Goal: Task Accomplishment & Management: Complete application form

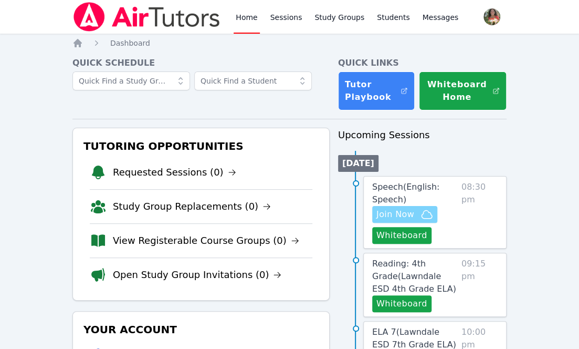
click at [414, 208] on span "Join Now" at bounding box center [404, 214] width 57 height 13
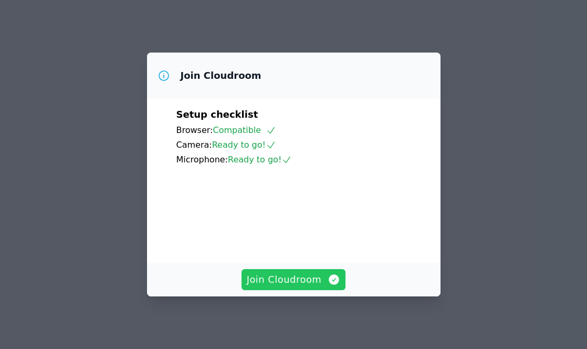
click at [321, 278] on span "Join Cloudroom" at bounding box center [294, 279] width 94 height 15
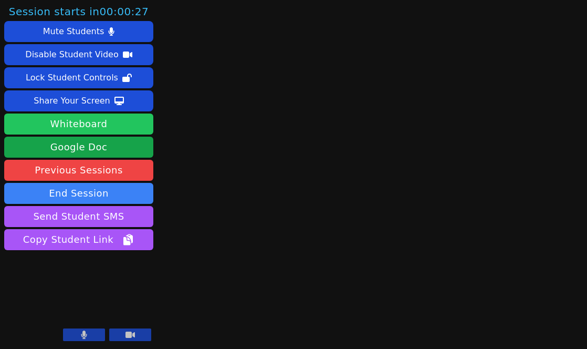
click at [80, 116] on button "Whiteboard" at bounding box center [78, 123] width 149 height 21
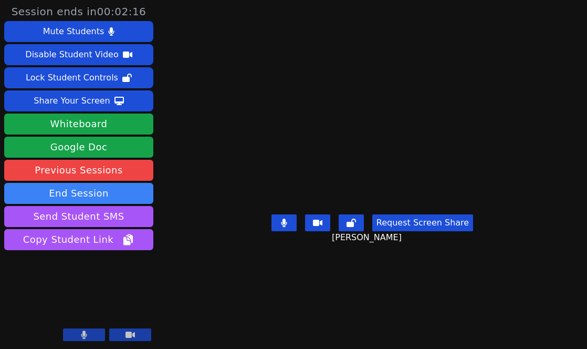
click at [417, 231] on button "Request Screen Share" at bounding box center [422, 222] width 101 height 17
click at [401, 231] on button "Request Screen Share" at bounding box center [422, 222] width 101 height 17
click at [392, 231] on button "Request Screen Share" at bounding box center [422, 222] width 101 height 17
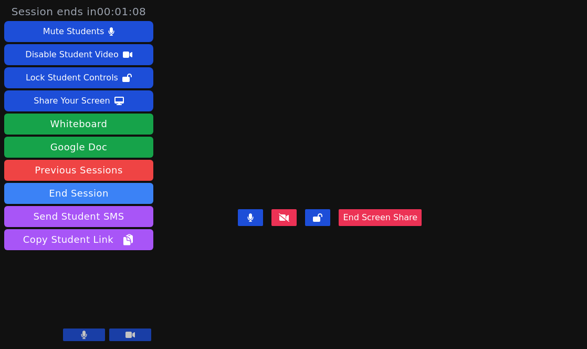
click at [392, 226] on button "End Screen Share" at bounding box center [380, 217] width 83 height 17
click at [406, 226] on button "End Screen Share" at bounding box center [380, 217] width 83 height 17
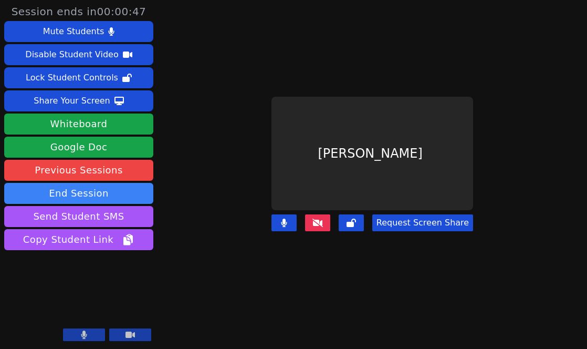
click at [317, 222] on button at bounding box center [317, 222] width 25 height 17
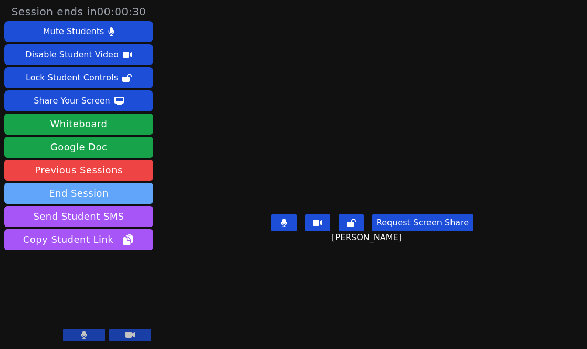
click at [108, 188] on button "End Session" at bounding box center [78, 193] width 149 height 21
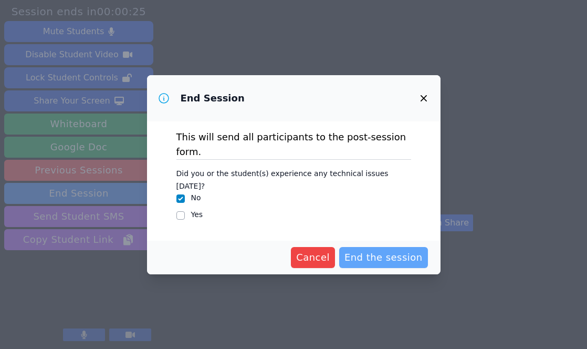
click at [375, 250] on span "End the session" at bounding box center [383, 257] width 78 height 15
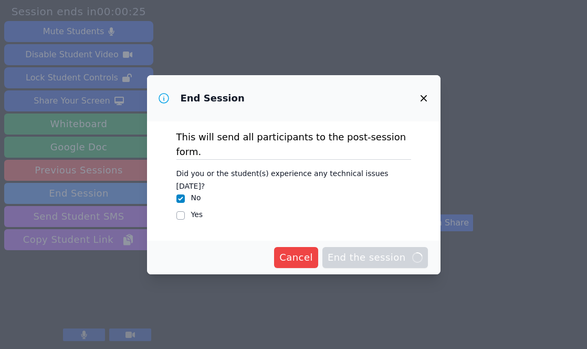
click at [373, 250] on span "End the session Loading..." at bounding box center [375, 257] width 95 height 15
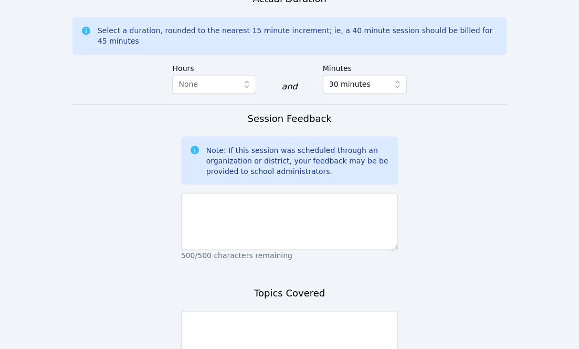
scroll to position [842, 0]
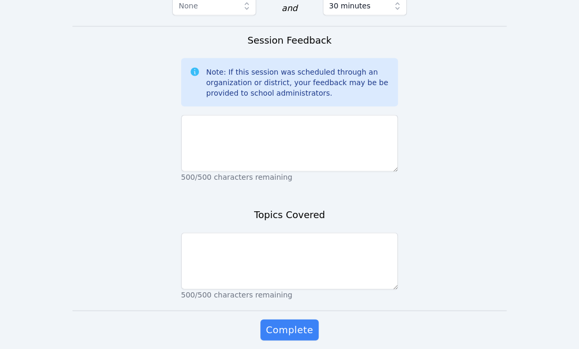
click at [325, 171] on p "500/500 characters remaining" at bounding box center [289, 176] width 217 height 10
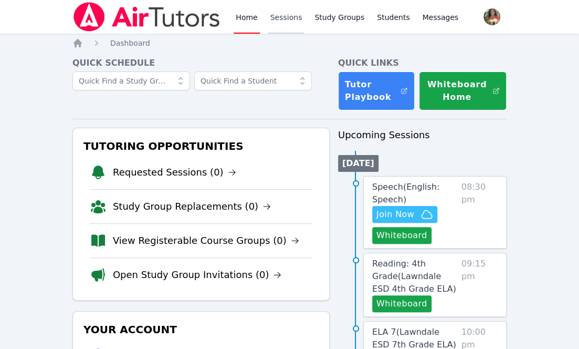
click at [279, 22] on link "Sessions" at bounding box center [286, 17] width 36 height 34
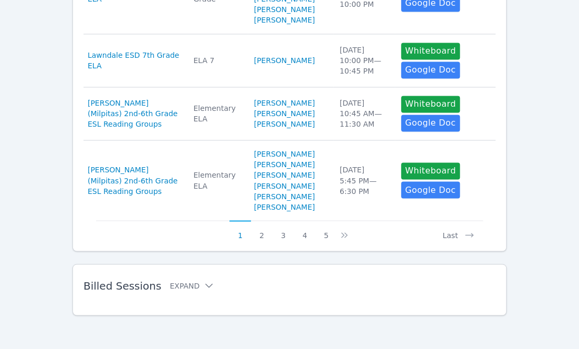
scroll to position [710, 0]
click at [261, 235] on button "2" at bounding box center [262, 230] width 22 height 20
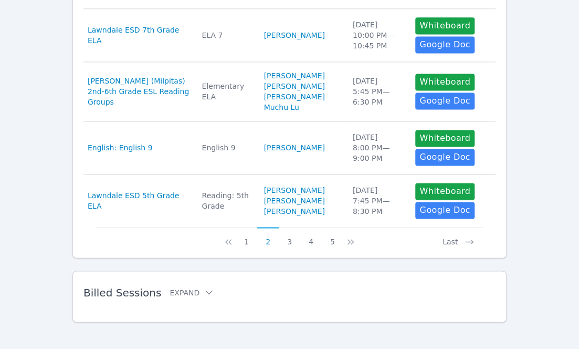
scroll to position [621, 0]
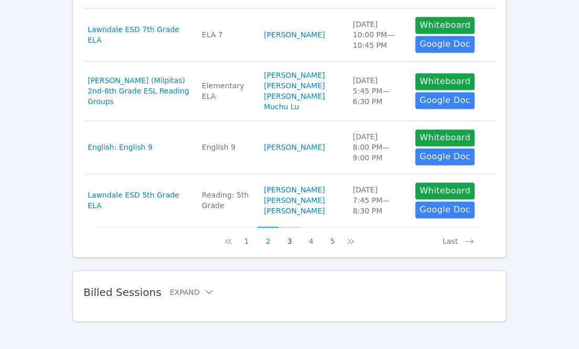
click at [288, 246] on button "3" at bounding box center [290, 236] width 22 height 20
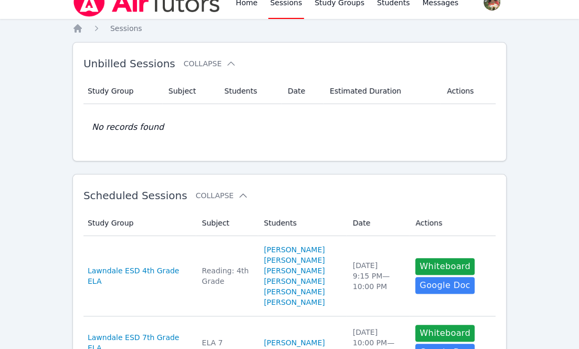
scroll to position [0, 0]
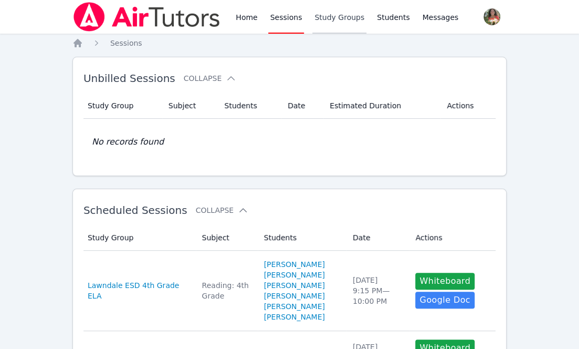
click at [330, 23] on link "Study Groups" at bounding box center [339, 17] width 54 height 34
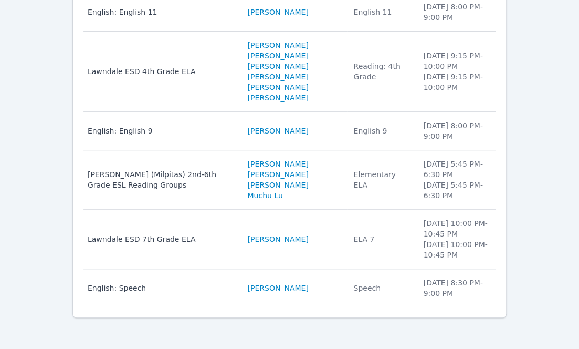
scroll to position [320, 0]
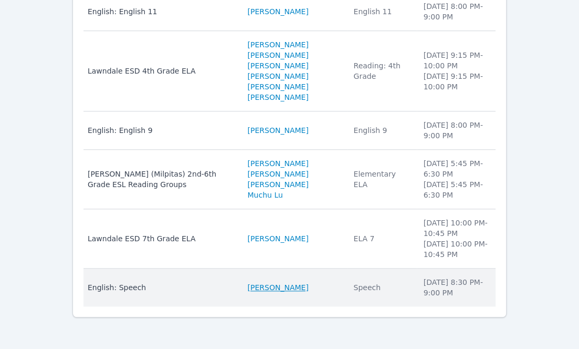
click at [295, 292] on link "Ahmad Ali Sayeed" at bounding box center [277, 287] width 61 height 10
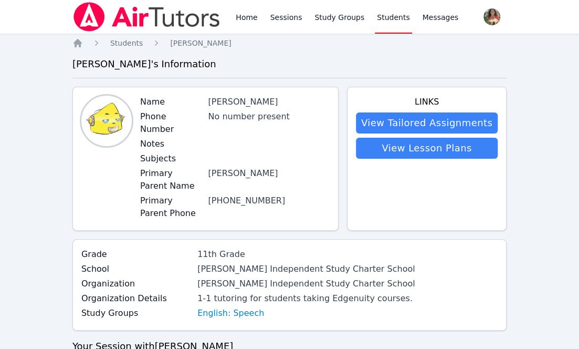
scroll to position [320, 0]
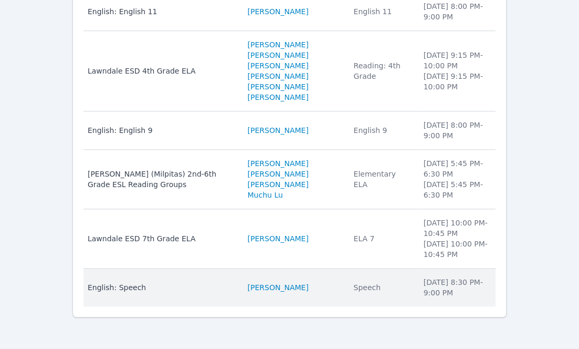
click at [116, 292] on div "English: Speech" at bounding box center [162, 287] width 148 height 10
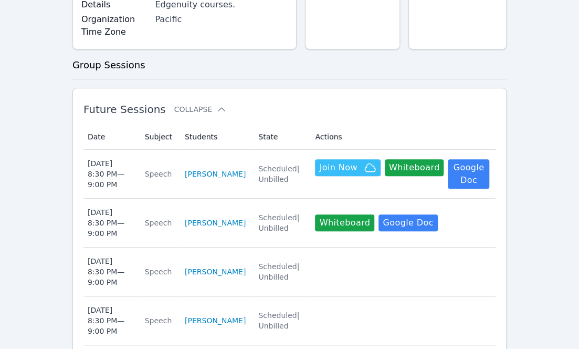
scroll to position [224, 0]
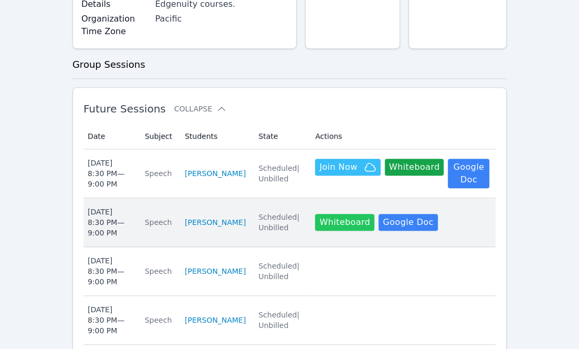
click at [332, 225] on button "Whiteboard" at bounding box center [344, 222] width 59 height 17
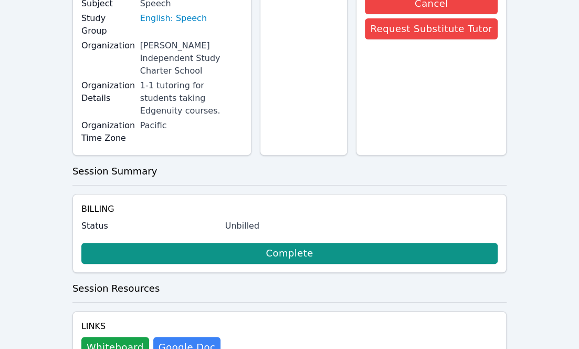
scroll to position [148, 0]
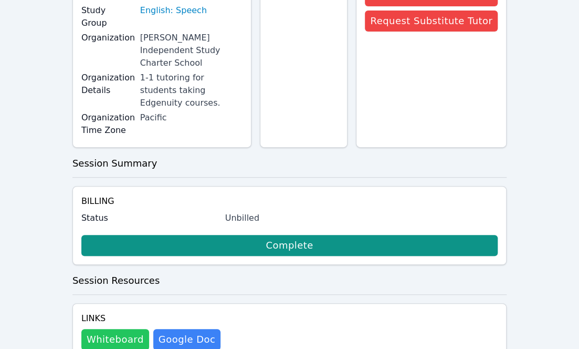
click at [126, 329] on button "Whiteboard" at bounding box center [115, 339] width 68 height 21
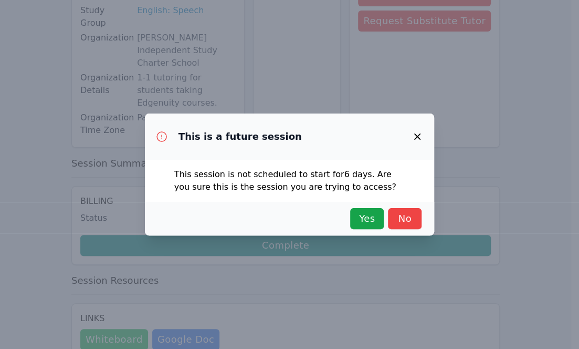
scroll to position [135, 0]
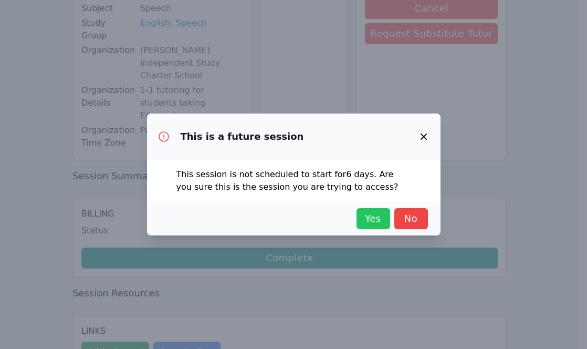
click at [369, 213] on span "Yes" at bounding box center [373, 218] width 23 height 15
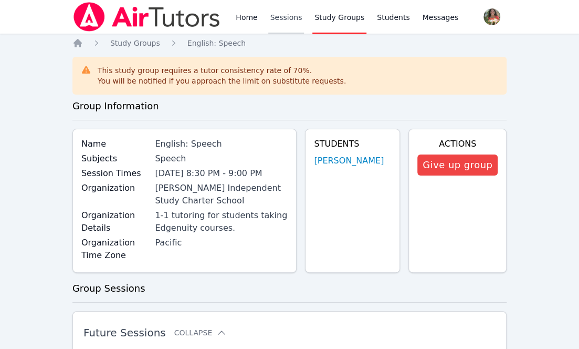
click at [290, 14] on link "Sessions" at bounding box center [286, 17] width 36 height 34
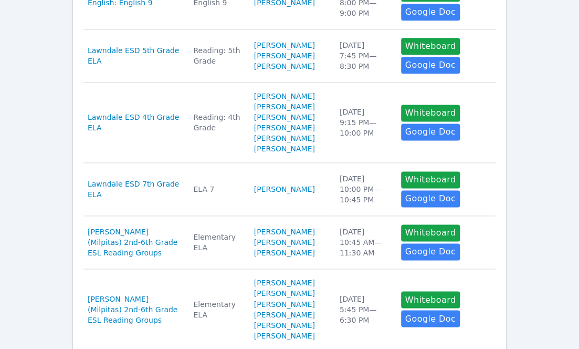
scroll to position [733, 0]
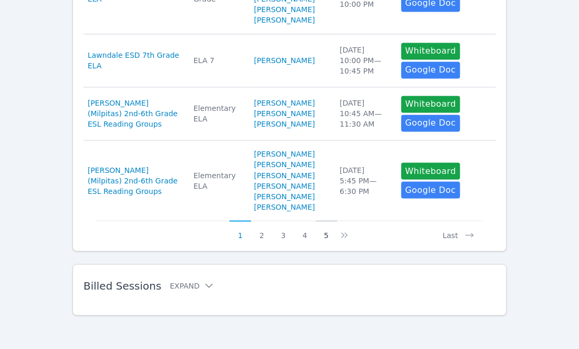
click at [327, 237] on button "5" at bounding box center [327, 230] width 22 height 20
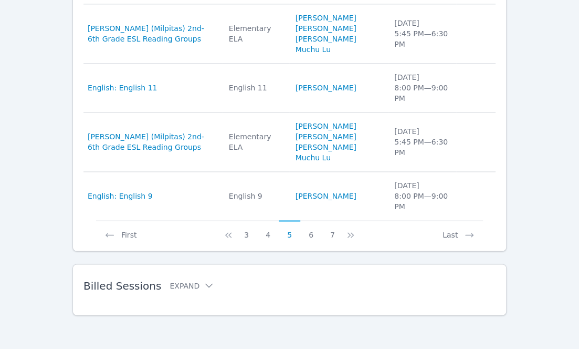
scroll to position [643, 0]
click at [312, 236] on button "6" at bounding box center [311, 230] width 22 height 20
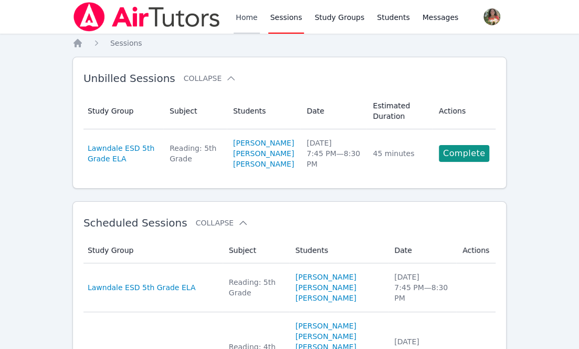
click at [245, 20] on link "Home" at bounding box center [247, 17] width 26 height 34
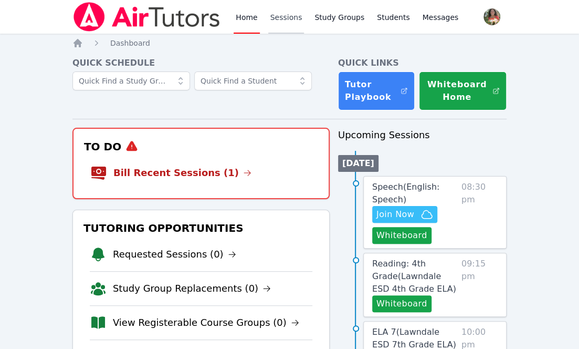
click at [283, 20] on link "Sessions" at bounding box center [286, 17] width 36 height 34
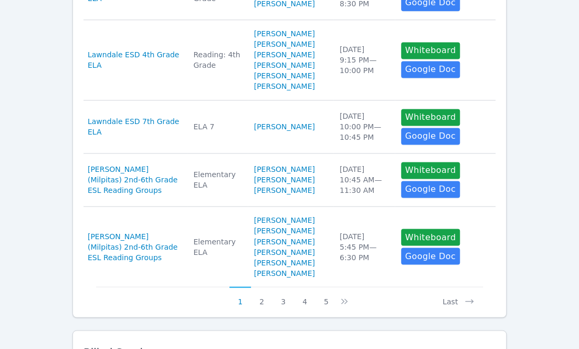
scroll to position [733, 0]
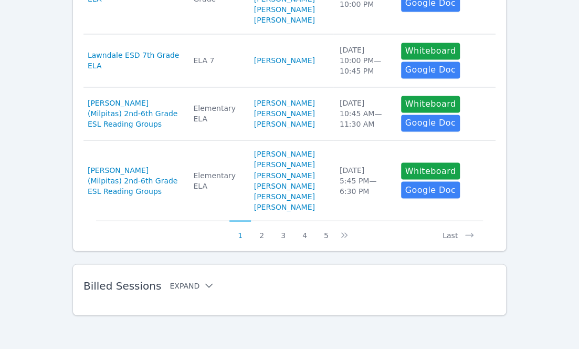
click at [181, 283] on button "Expand" at bounding box center [192, 285] width 45 height 10
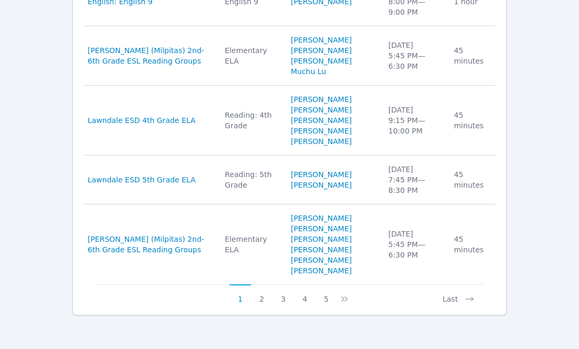
scroll to position [1428, 0]
click at [261, 299] on button "2" at bounding box center [262, 294] width 22 height 20
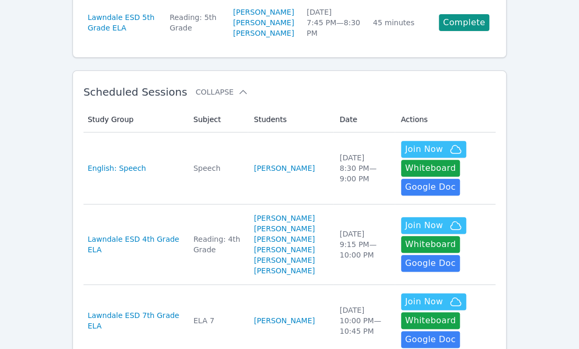
scroll to position [0, 0]
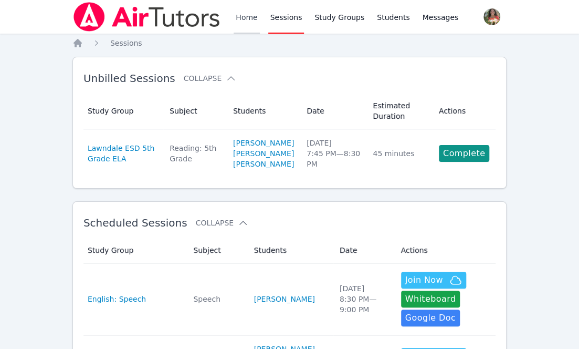
click at [252, 17] on link "Home" at bounding box center [247, 17] width 26 height 34
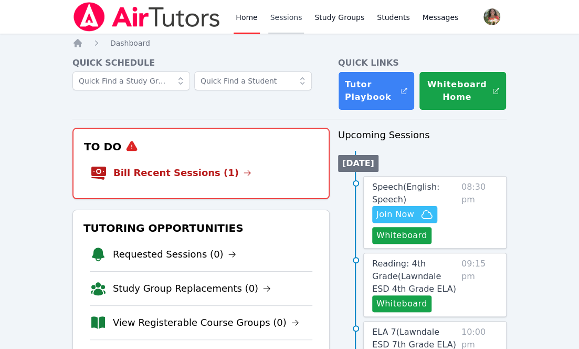
click at [278, 21] on link "Sessions" at bounding box center [286, 17] width 36 height 34
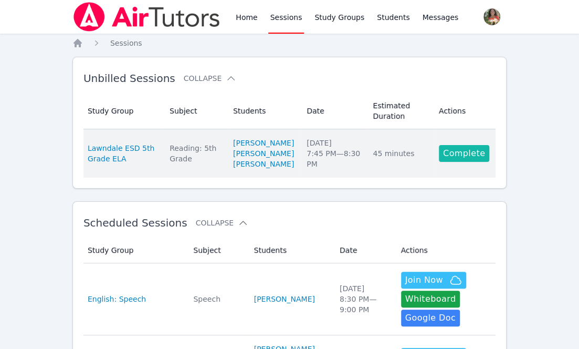
click at [467, 159] on link "Complete" at bounding box center [464, 153] width 50 height 17
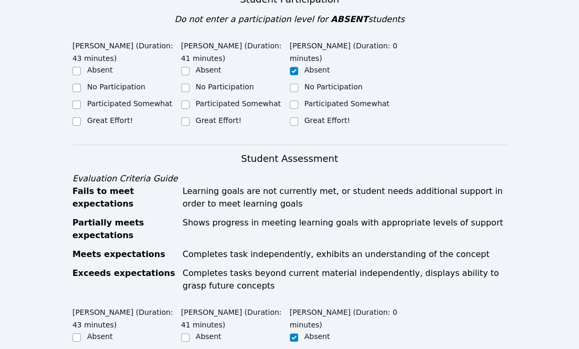
scroll to position [296, 0]
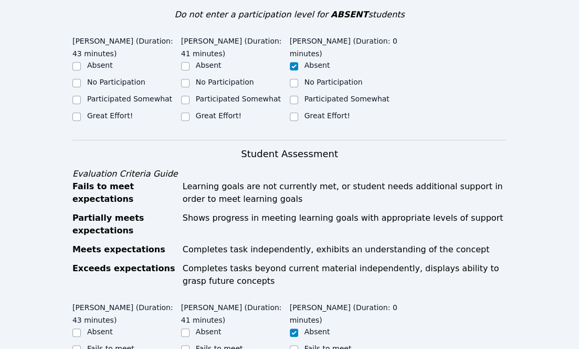
click at [182, 111] on div at bounding box center [185, 116] width 8 height 13
click at [75, 113] on input "Great Effort!" at bounding box center [76, 116] width 8 height 8
checkbox input "true"
click at [185, 117] on input "Great Effort!" at bounding box center [185, 116] width 8 height 8
checkbox input "true"
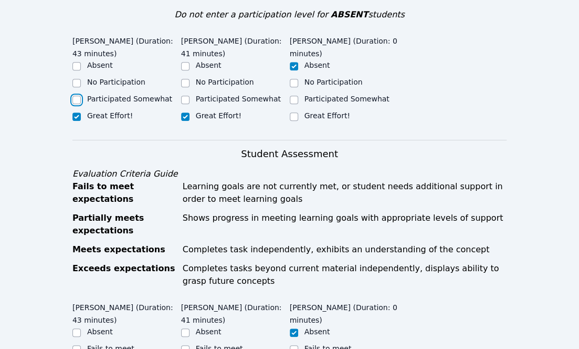
click at [76, 99] on input "Participated Somewhat" at bounding box center [76, 100] width 8 height 8
checkbox input "true"
checkbox input "false"
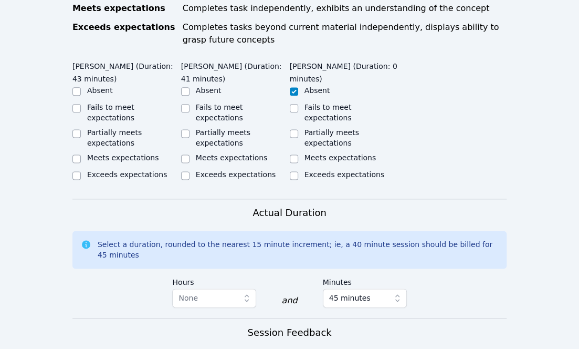
scroll to position [539, 0]
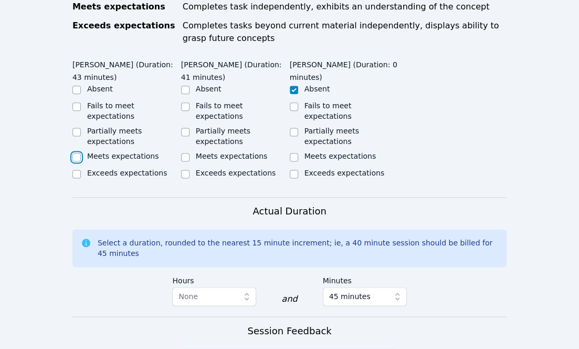
click at [77, 153] on input "Meets expectations" at bounding box center [76, 157] width 8 height 8
checkbox input "true"
click at [181, 153] on input "Meets expectations" at bounding box center [185, 157] width 8 height 8
checkbox input "true"
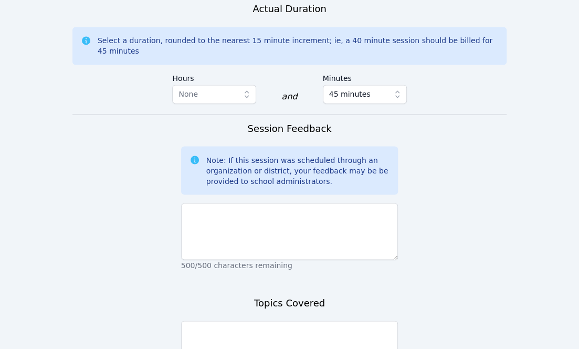
scroll to position [741, 0]
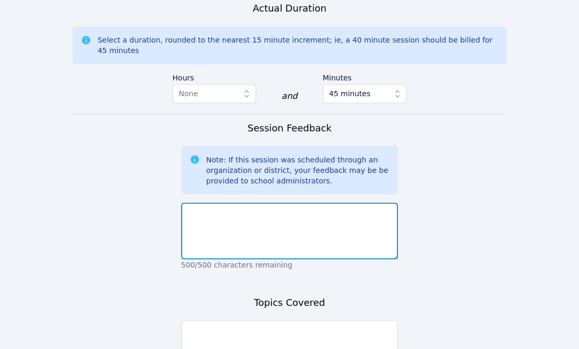
click at [214, 202] on textarea at bounding box center [289, 230] width 217 height 57
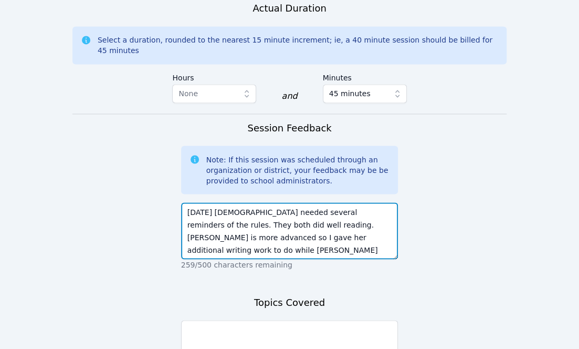
scroll to position [8, 0]
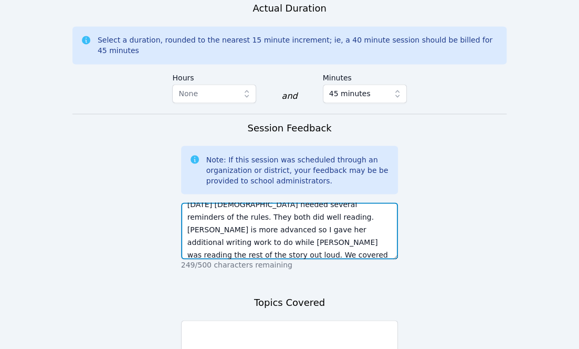
drag, startPoint x: 264, startPoint y: 225, endPoint x: 269, endPoint y: 212, distance: 14.1
click at [269, 212] on textarea "Today Aria needed several reminders of the rules. They both did well reading. A…" at bounding box center [289, 230] width 217 height 57
type textarea "Today Aria needed several reminders of the rules. They both did well reading. A…"
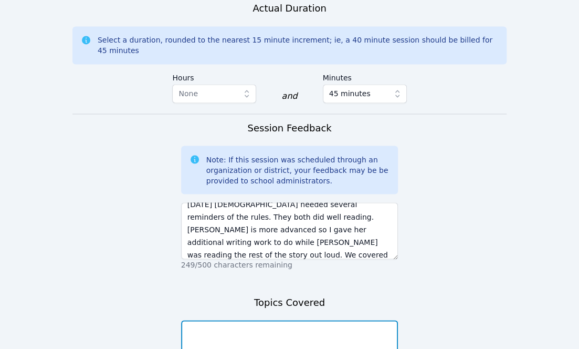
click at [225, 320] on textarea at bounding box center [289, 348] width 217 height 57
paste textarea "We covered plot, characters, problem and solution."
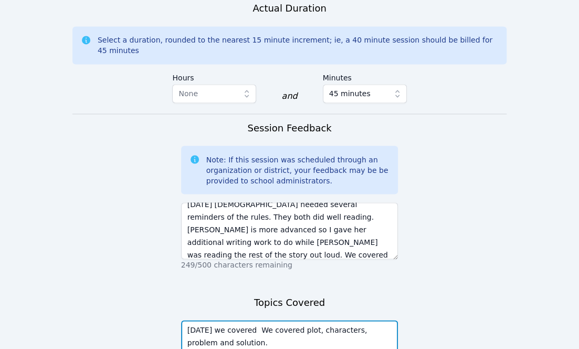
click at [288, 320] on textarea "Today we covered We covered plot, characters, problem and solution." at bounding box center [289, 348] width 217 height 57
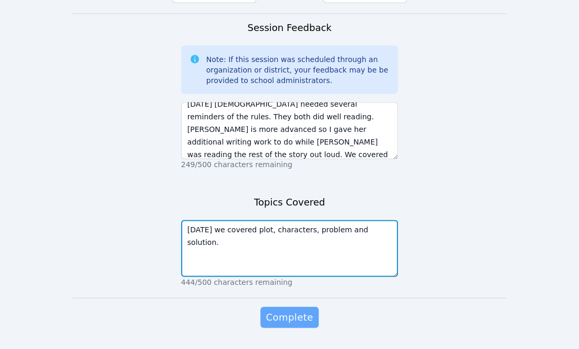
type textarea "Today we covered plot, characters, problem and solution."
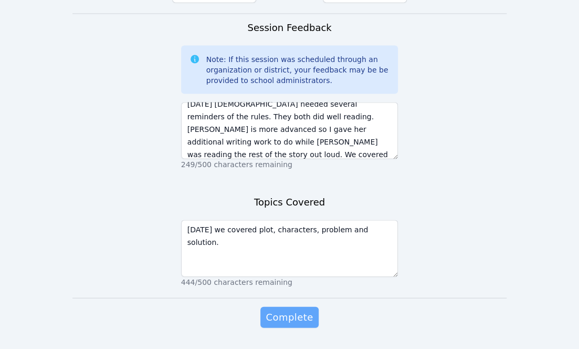
click at [286, 309] on span "Complete" at bounding box center [289, 316] width 47 height 15
